Goal: Find specific page/section: Find specific page/section

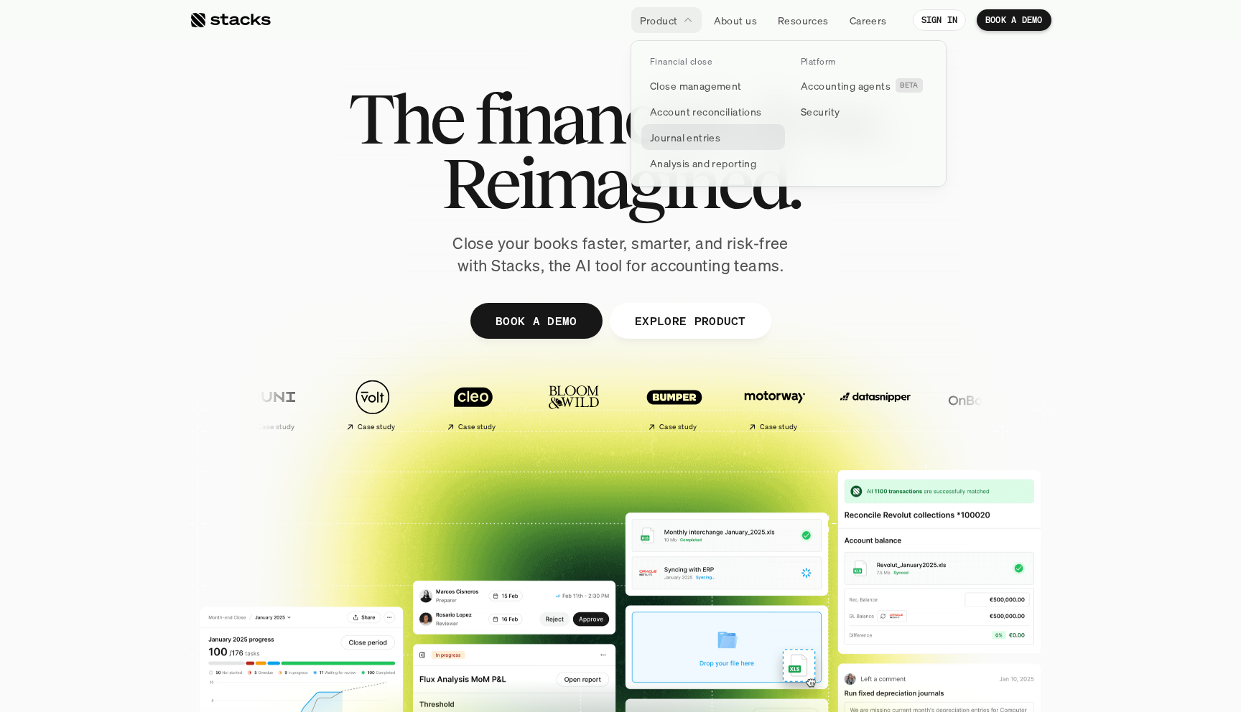
click at [685, 139] on p "Journal entries" at bounding box center [685, 137] width 70 height 15
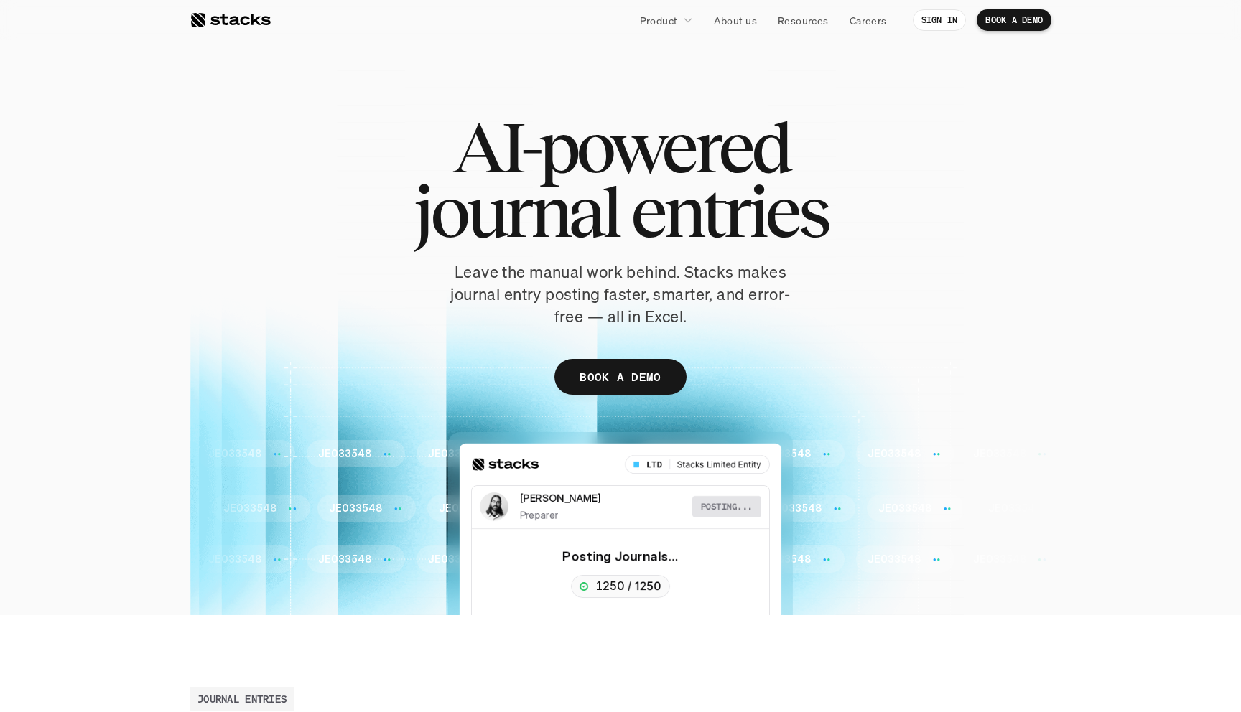
click at [254, 25] on div at bounding box center [230, 19] width 81 height 17
